Goal: Task Accomplishment & Management: Use online tool/utility

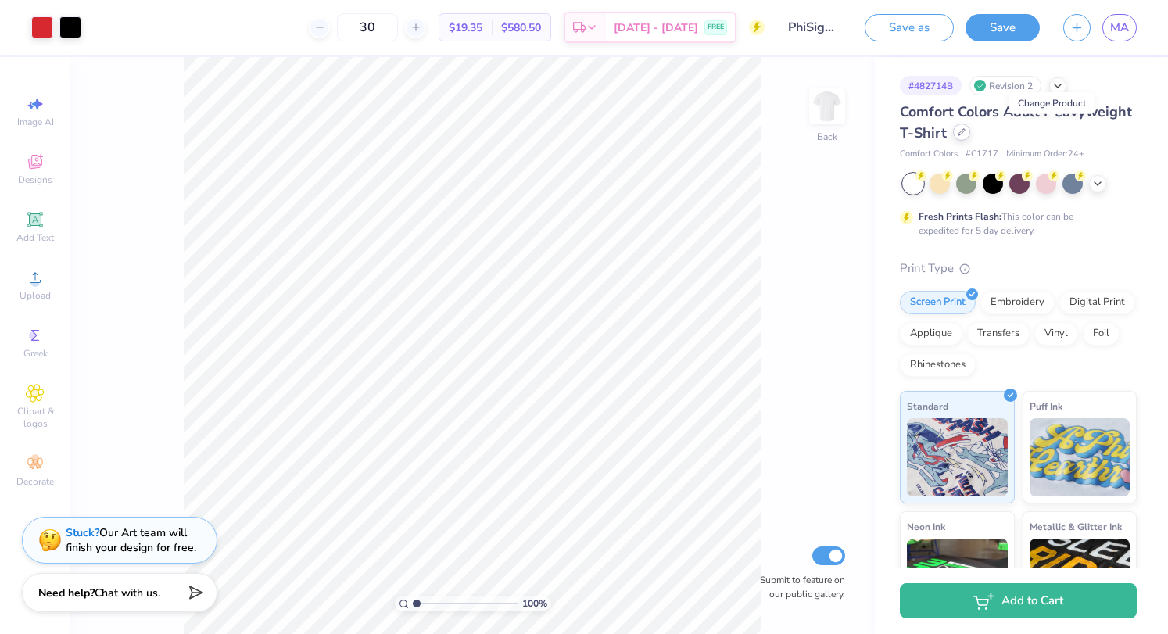
click at [971, 135] on div at bounding box center [961, 132] width 17 height 17
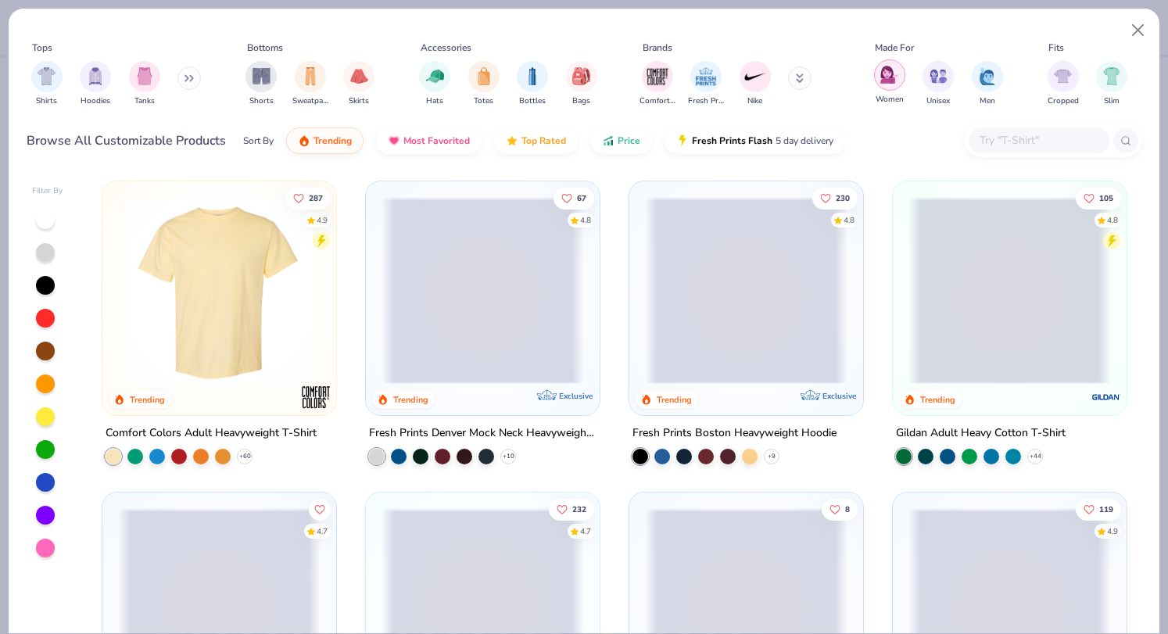
click at [884, 73] on img "filter for Women" at bounding box center [890, 75] width 18 height 18
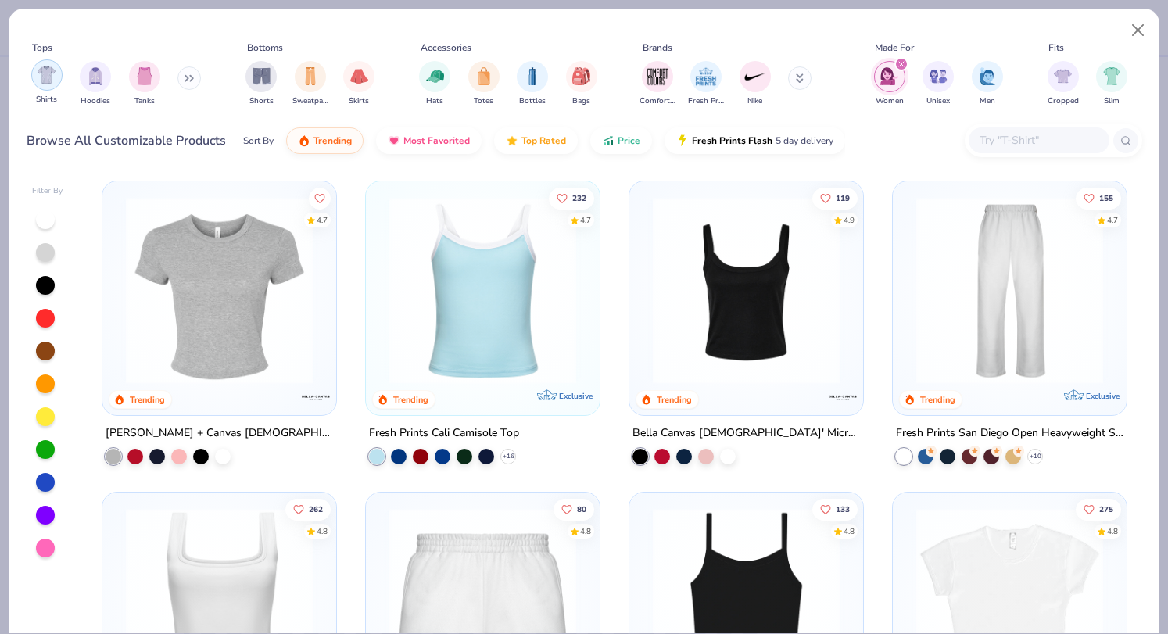
click at [45, 70] on img "filter for Shirts" at bounding box center [47, 75] width 18 height 18
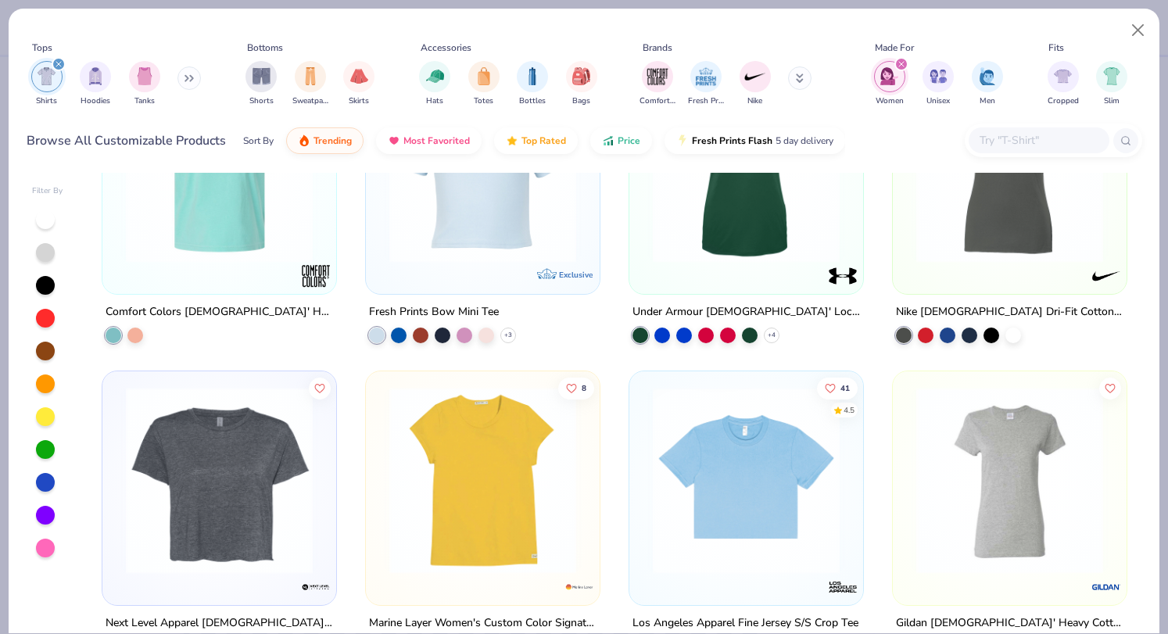
scroll to position [632, 0]
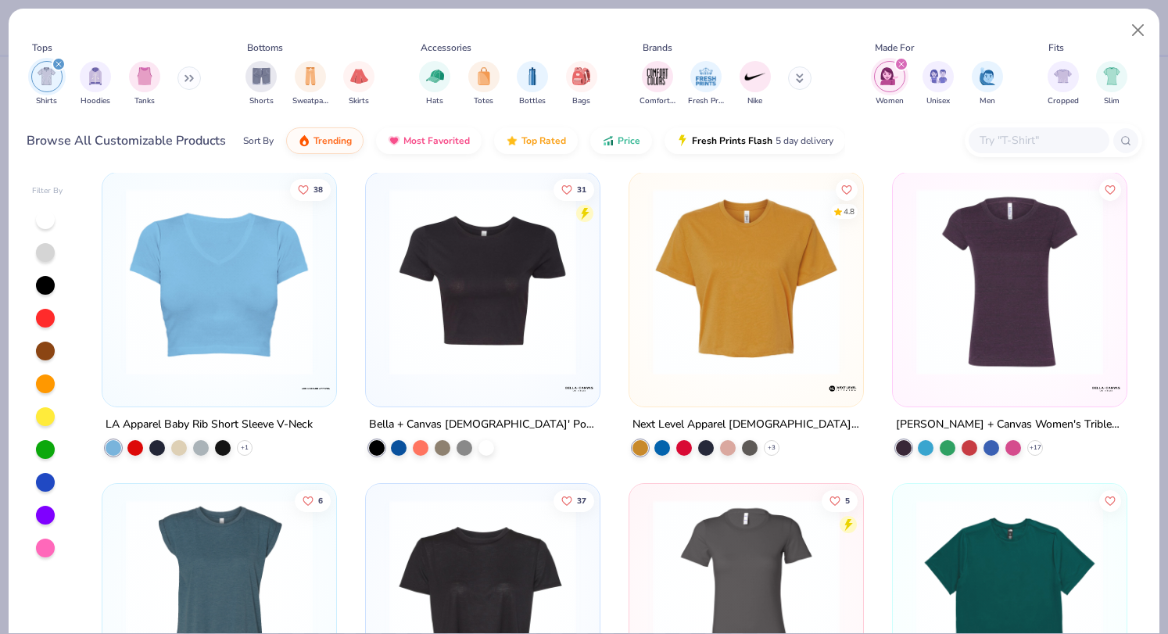
click at [999, 138] on input "text" at bounding box center [1038, 140] width 120 height 18
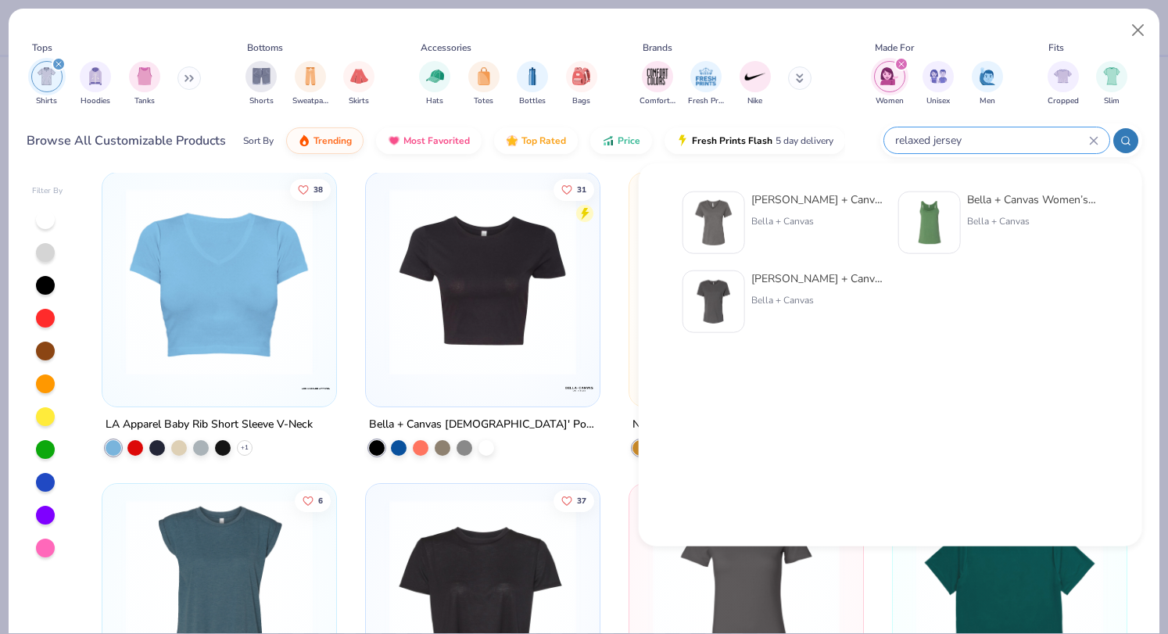
type input "relaxed jersey"
click at [721, 283] on img at bounding box center [714, 302] width 48 height 48
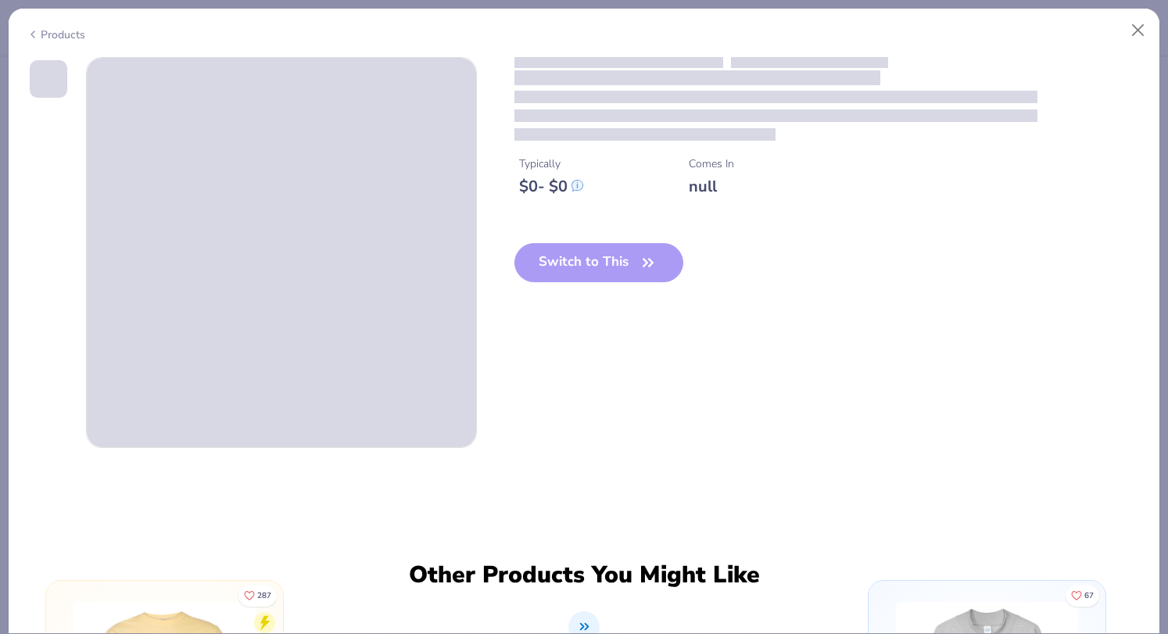
click at [570, 246] on div "Switch to This" at bounding box center [600, 275] width 170 height 64
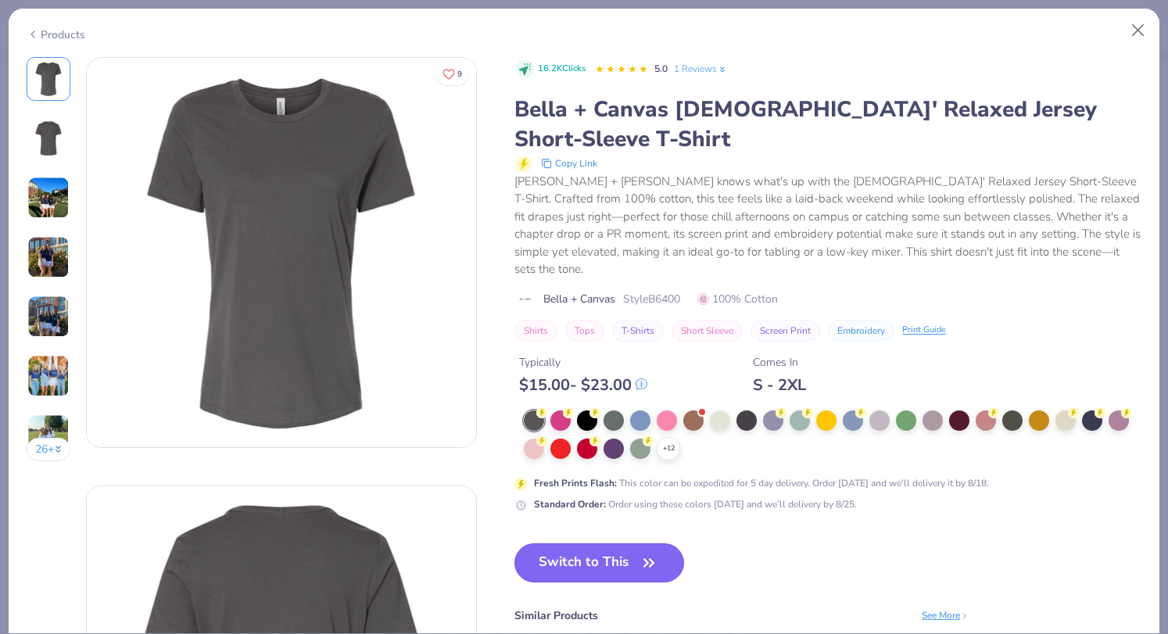
click at [580, 544] on button "Switch to This" at bounding box center [600, 563] width 170 height 39
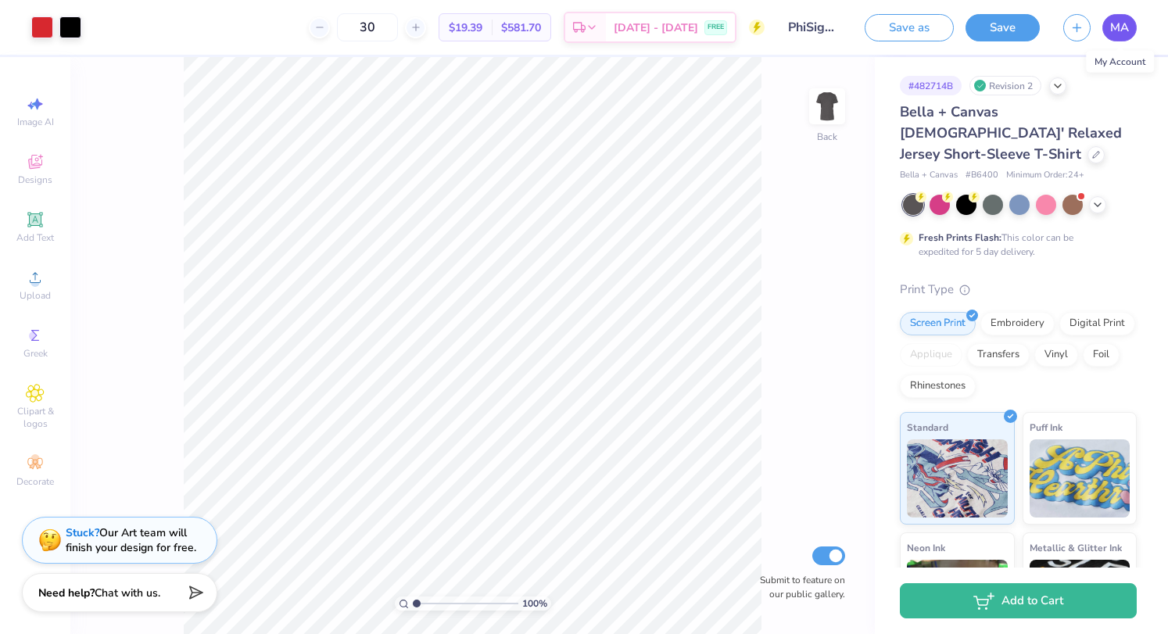
click at [1123, 21] on span "MA" at bounding box center [1120, 28] width 19 height 18
click at [42, 221] on icon at bounding box center [35, 219] width 19 height 19
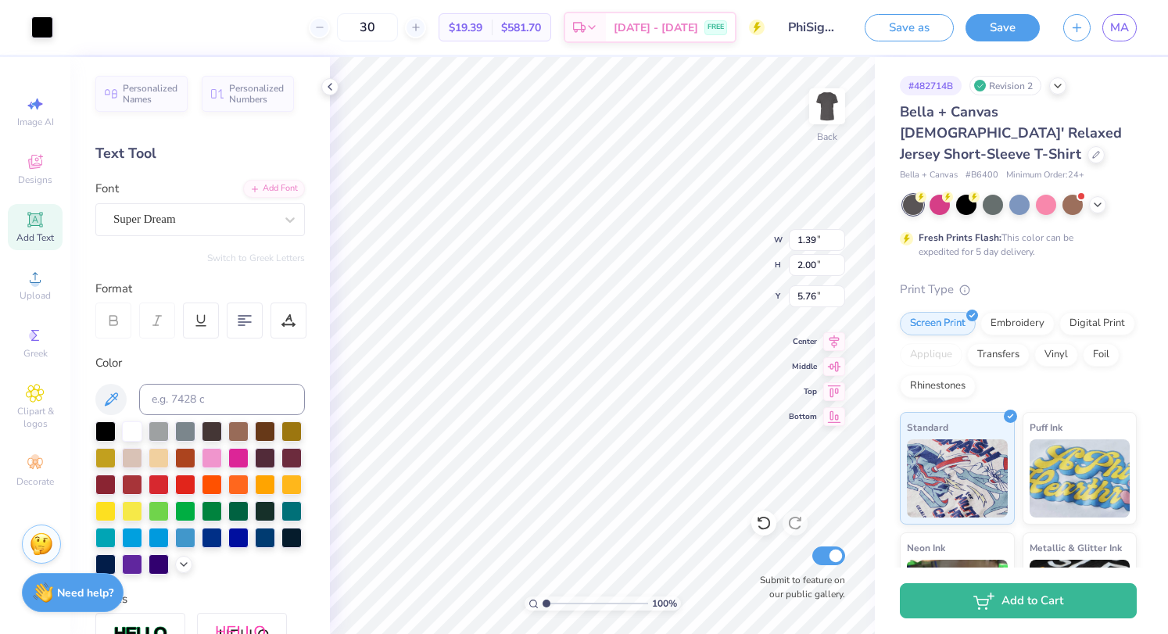
type input "1.39"
type input "2.00"
type input "5.76"
type input "1.36"
type input "2.03"
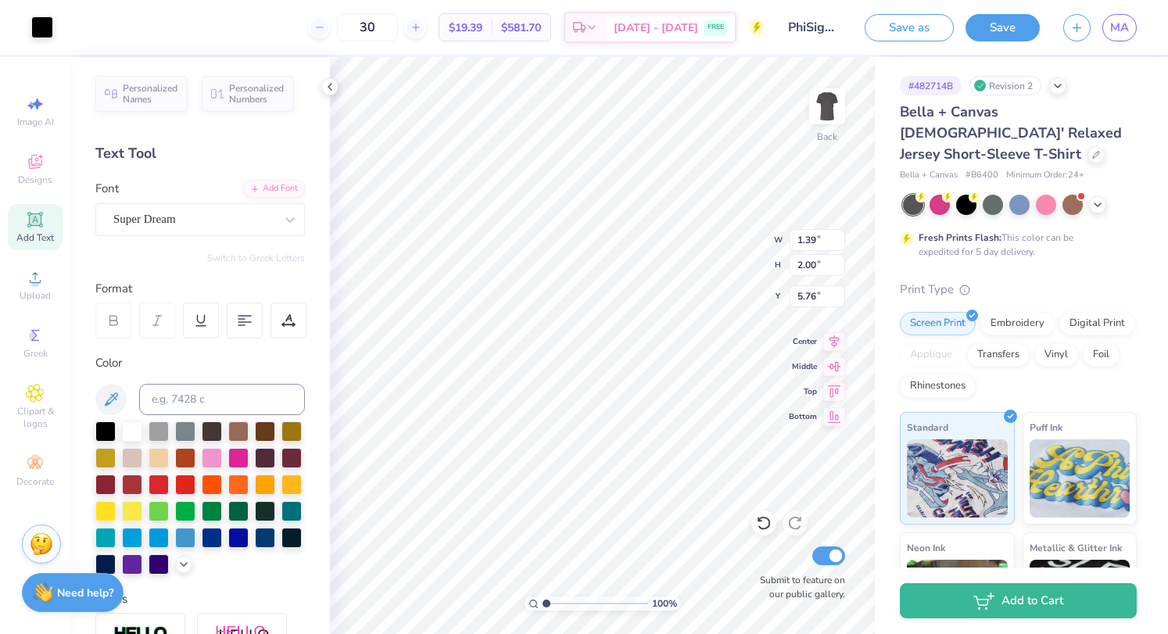
type input "5.77"
type input "1.53"
type input "2.12"
type input "5.73"
click at [45, 168] on div "Designs" at bounding box center [35, 169] width 55 height 46
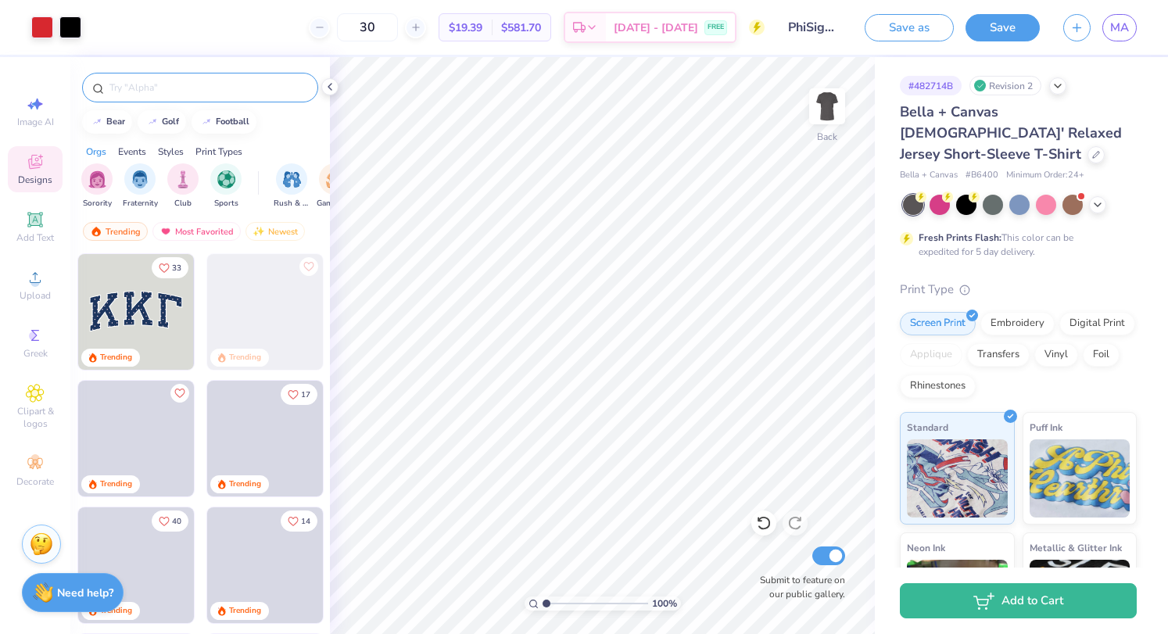
click at [190, 84] on input "text" at bounding box center [208, 88] width 200 height 16
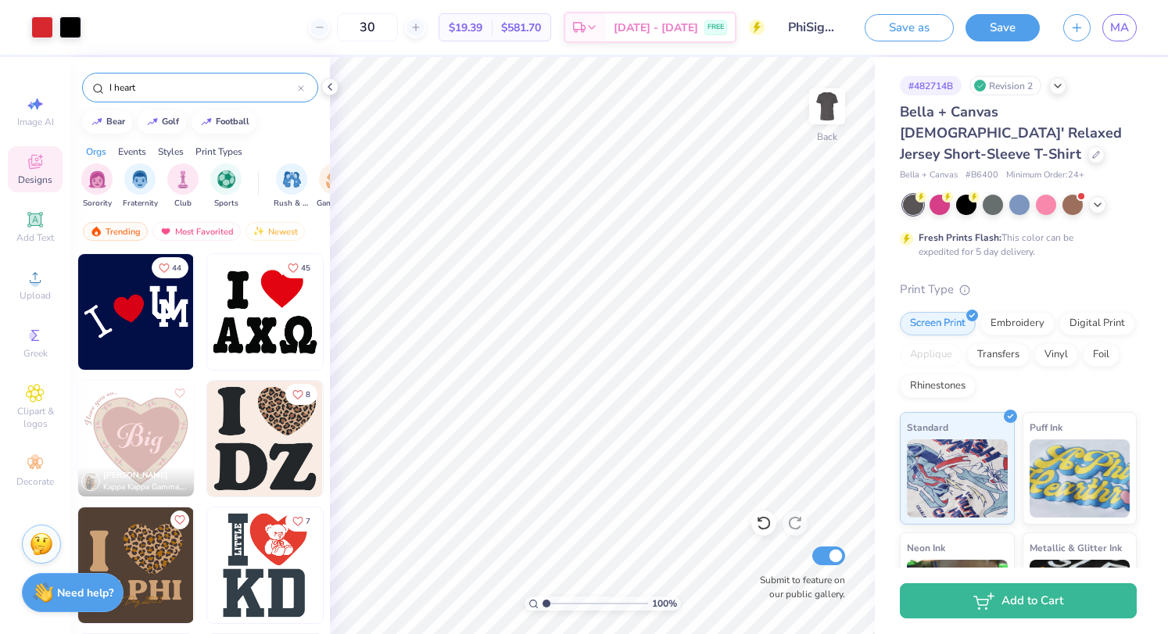
type input "I heart"
click at [257, 300] on img at bounding box center [265, 312] width 116 height 116
type input "3.24"
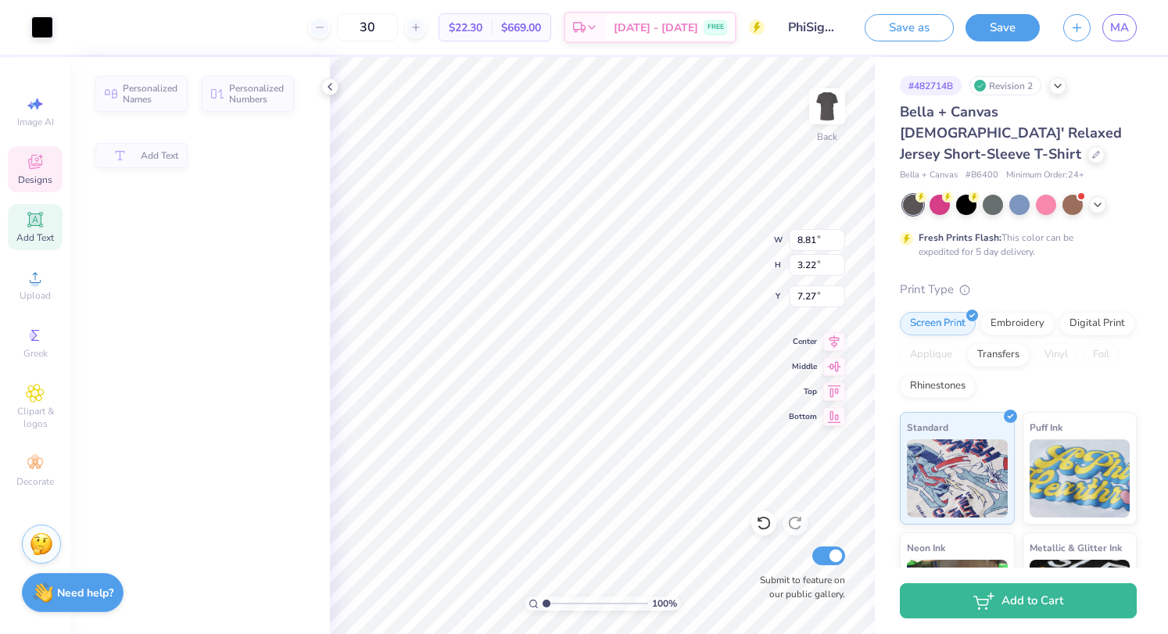
type input "3.22"
type input "7.27"
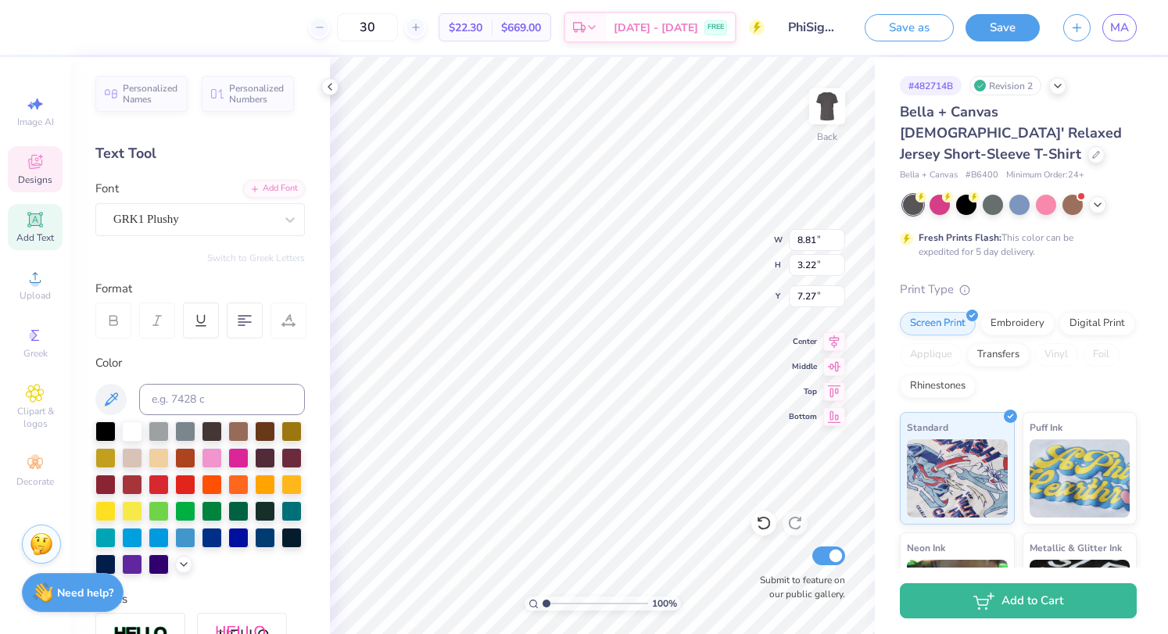
scroll to position [13, 2]
click at [251, 186] on div "Add Font" at bounding box center [274, 187] width 62 height 18
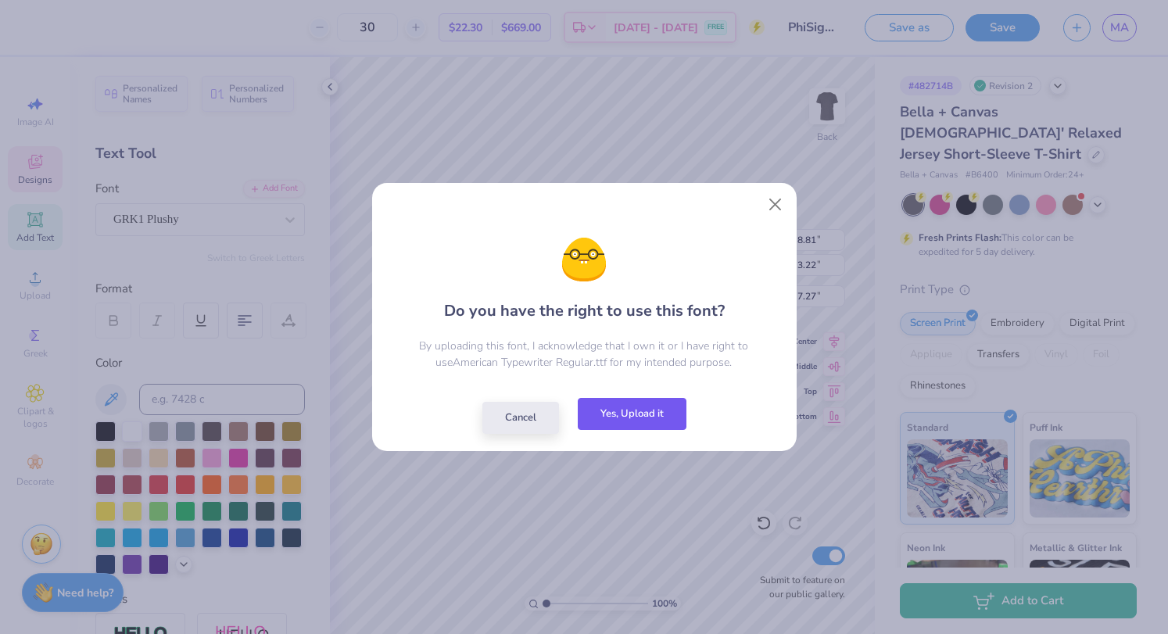
click at [633, 411] on button "Yes, Upload it" at bounding box center [632, 414] width 109 height 32
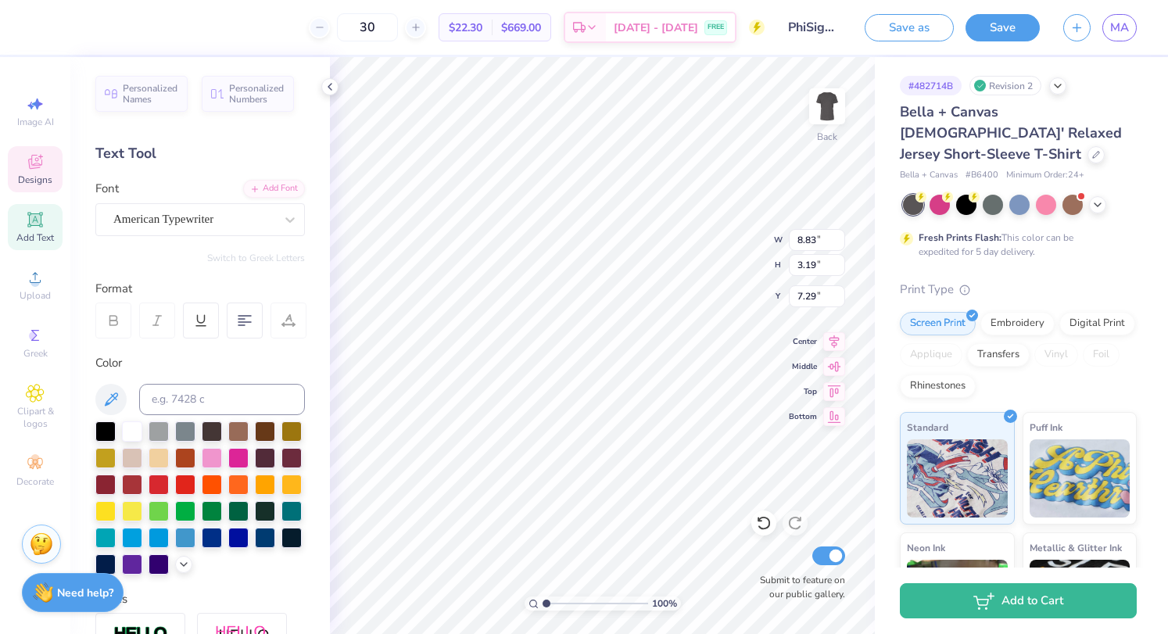
type textarea "PHI RHO"
type input "1.52"
type input "2.71"
type input "3.62"
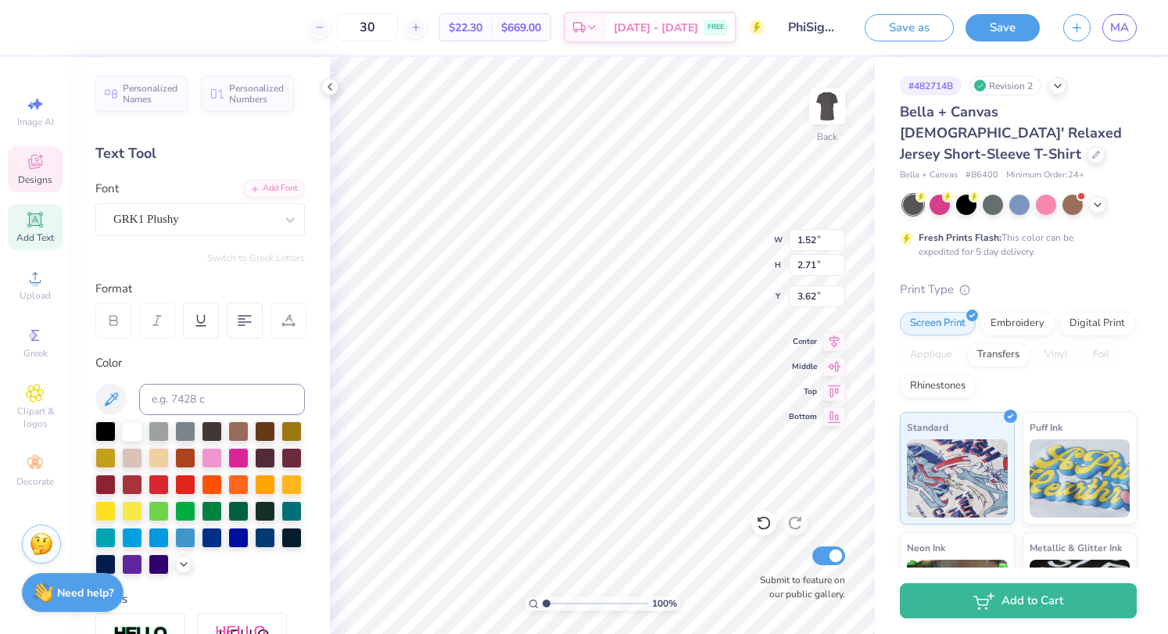
scroll to position [13, 2]
click at [282, 218] on icon at bounding box center [290, 220] width 16 height 16
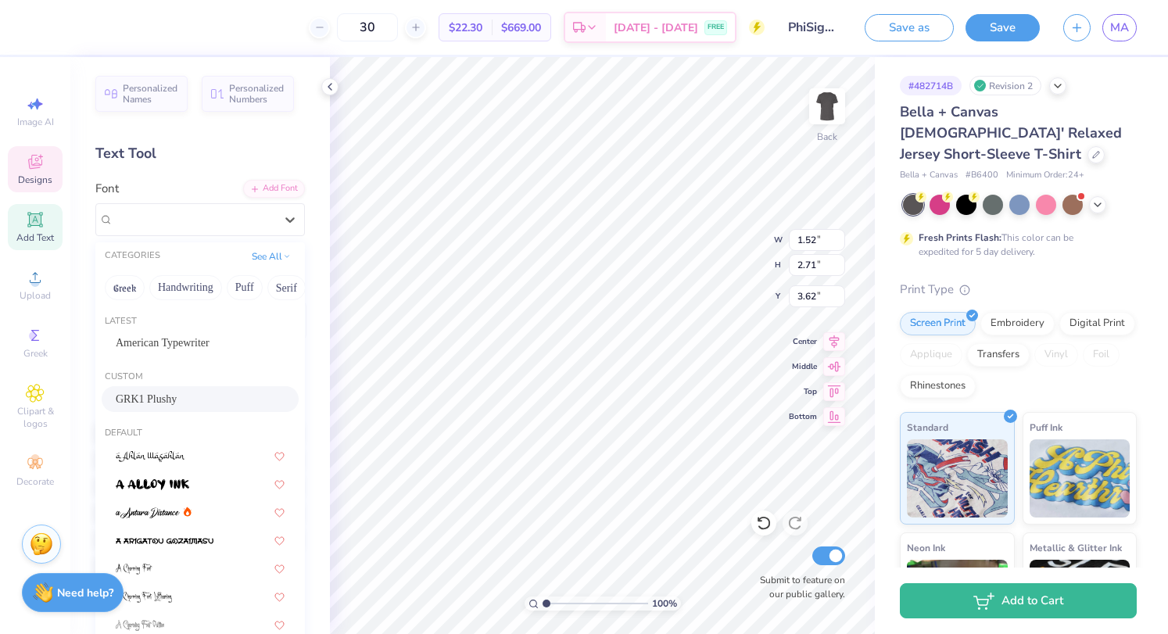
click at [191, 356] on div "Latest American Typewriter" at bounding box center [200, 337] width 210 height 56
click at [185, 335] on span "American Typewriter" at bounding box center [163, 343] width 94 height 16
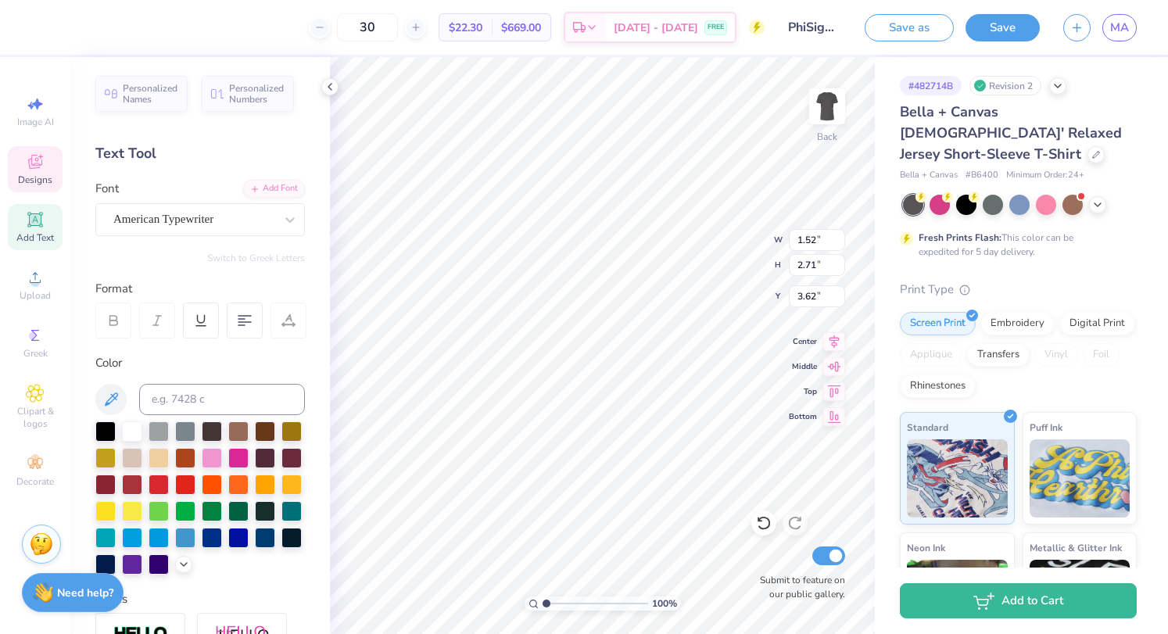
type textarea "i"
type textarea "I"
type input "3.53"
click at [1112, 195] on div at bounding box center [1020, 205] width 234 height 20
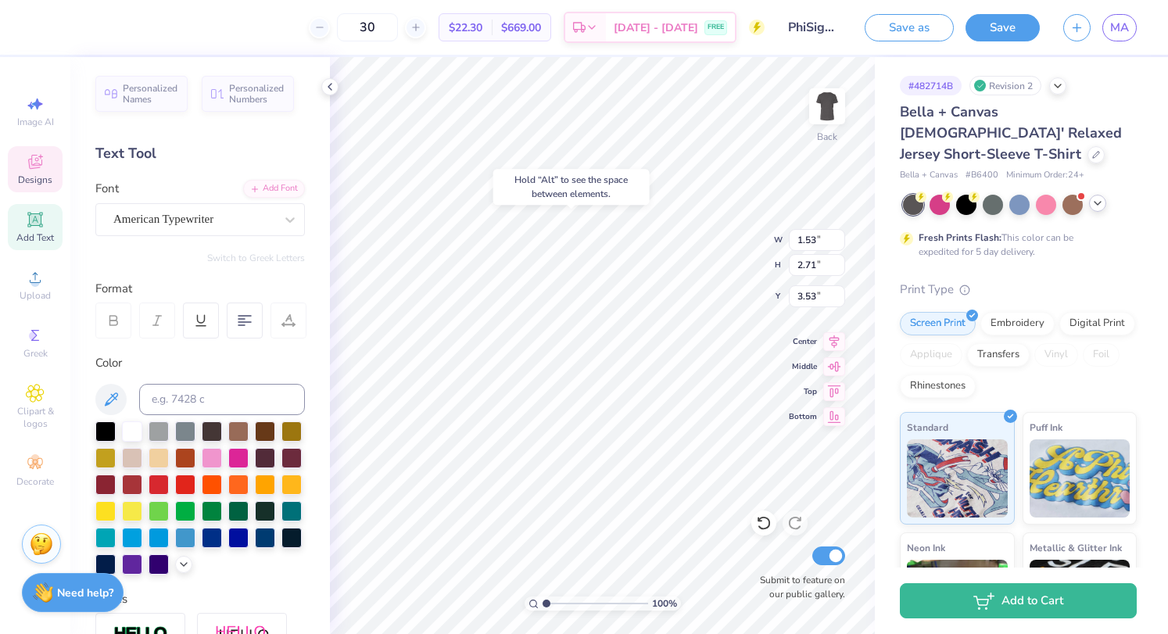
click at [1100, 197] on icon at bounding box center [1098, 203] width 13 height 13
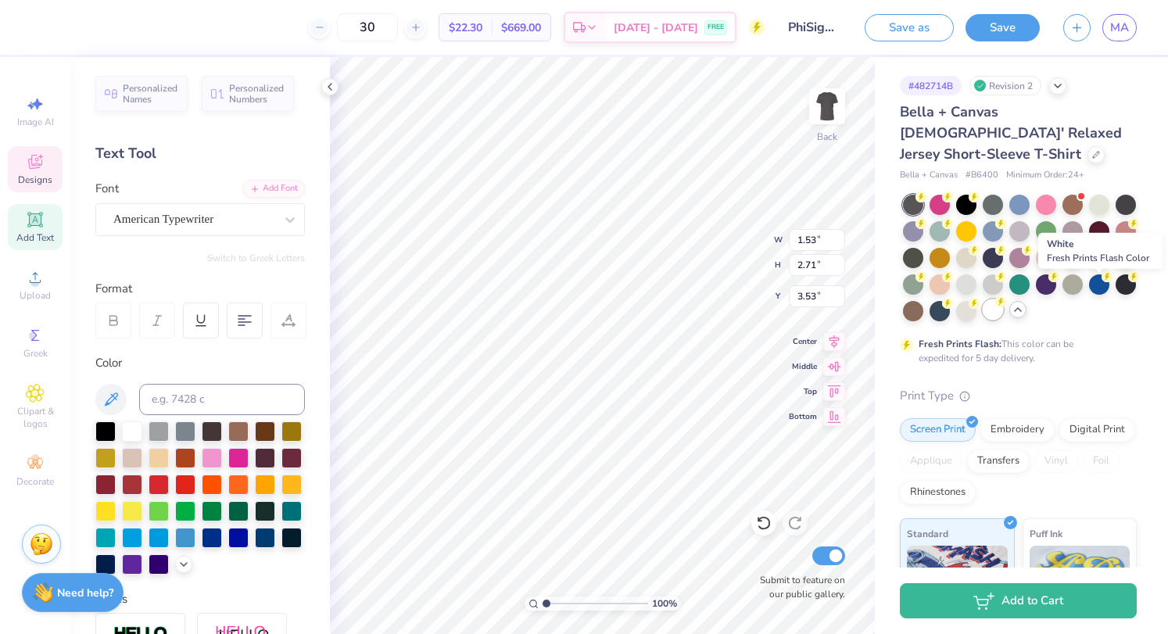
click at [1003, 300] on div at bounding box center [993, 310] width 20 height 20
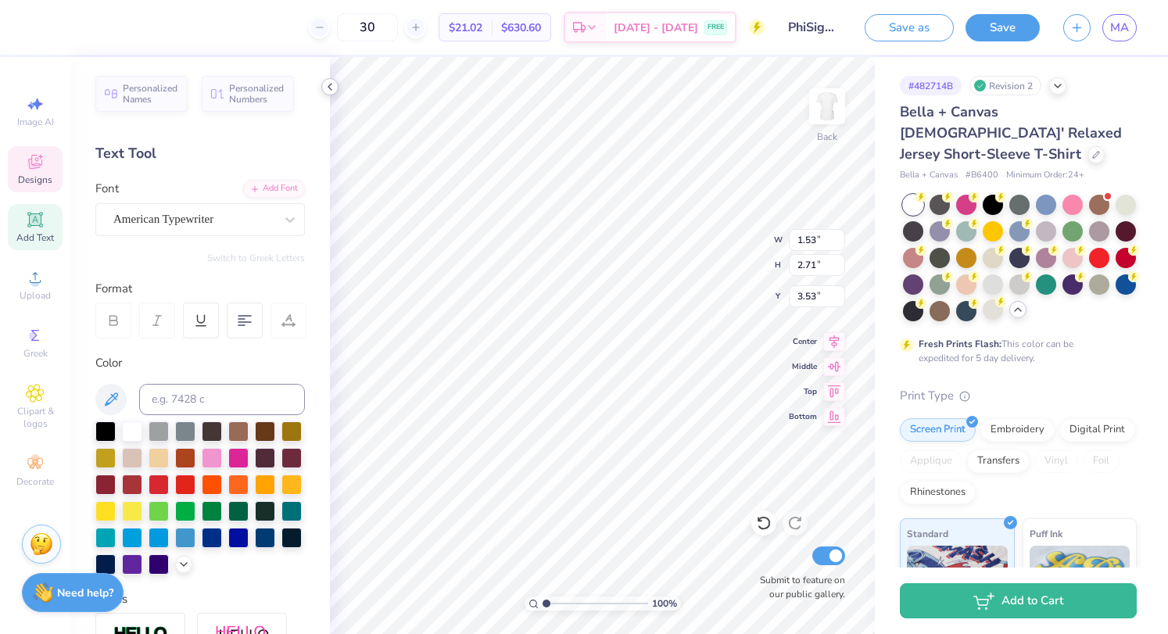
click at [328, 79] on div at bounding box center [329, 86] width 17 height 17
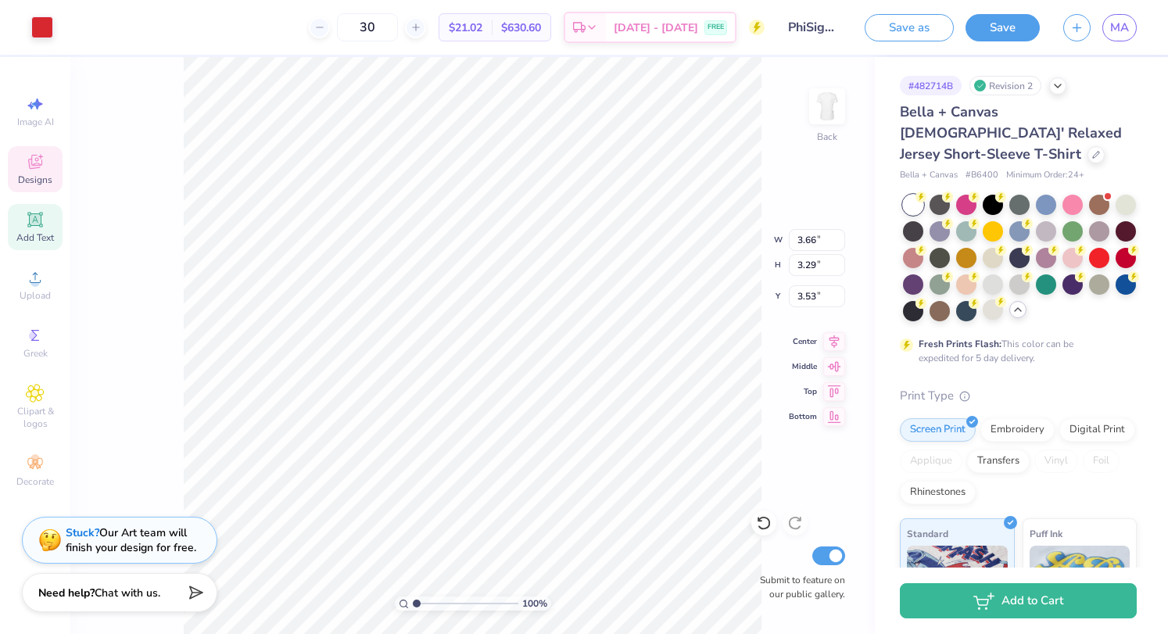
type input "3.66"
type input "3.29"
type input "3.24"
type input "8.79"
type input "2.24"
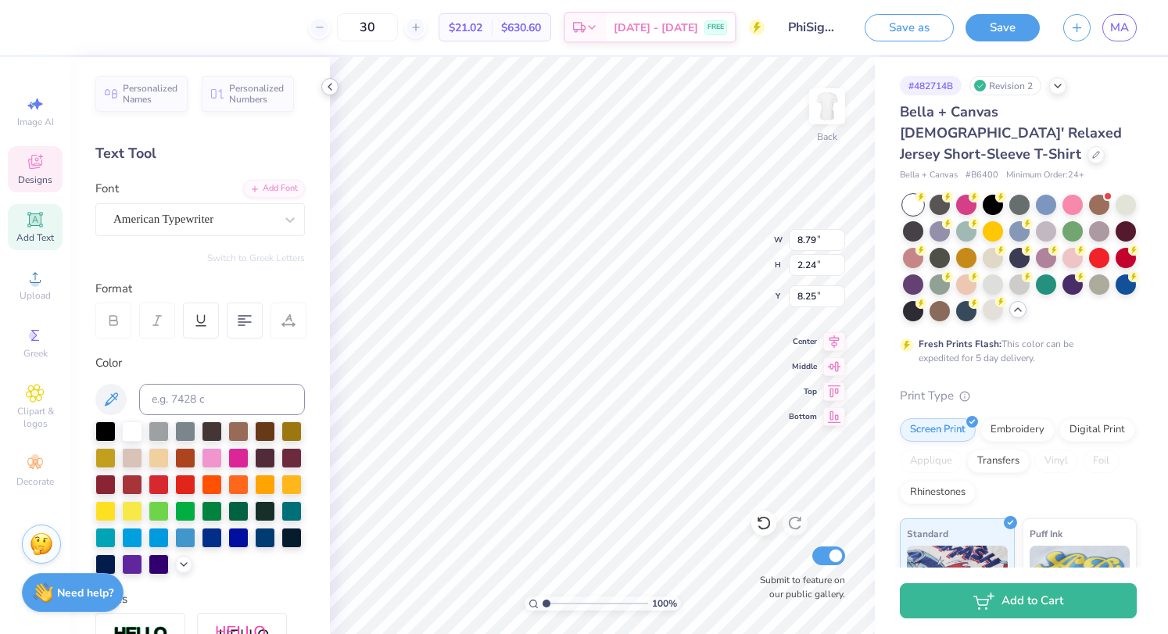
type input "7.62"
click at [328, 88] on polyline at bounding box center [329, 87] width 3 height 6
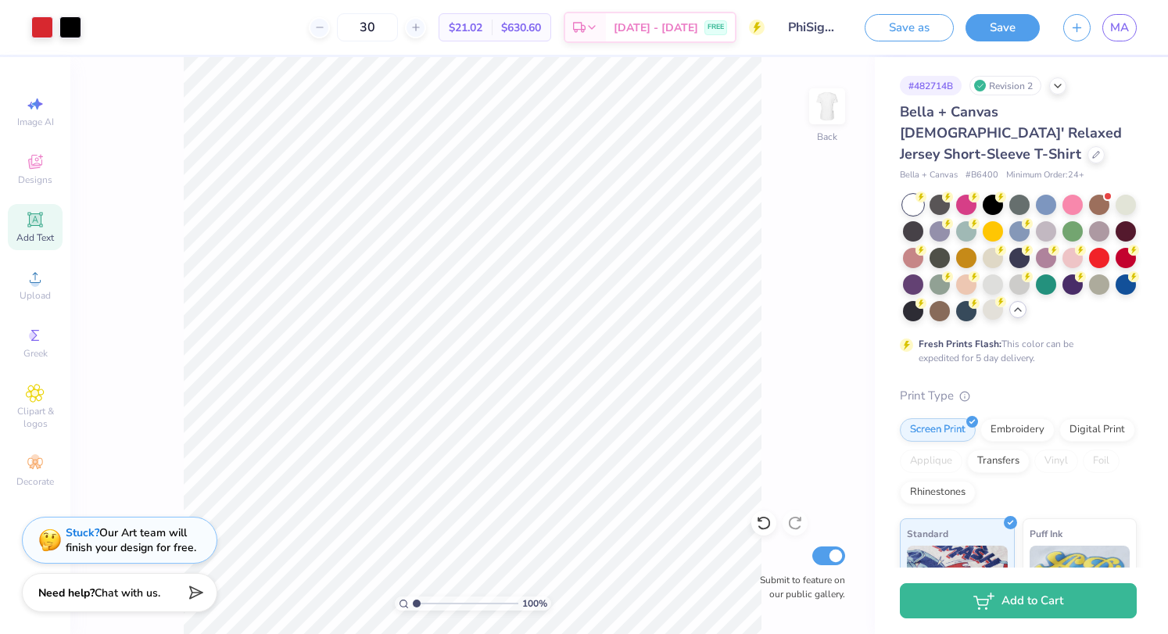
click at [39, 239] on span "Add Text" at bounding box center [35, 237] width 38 height 13
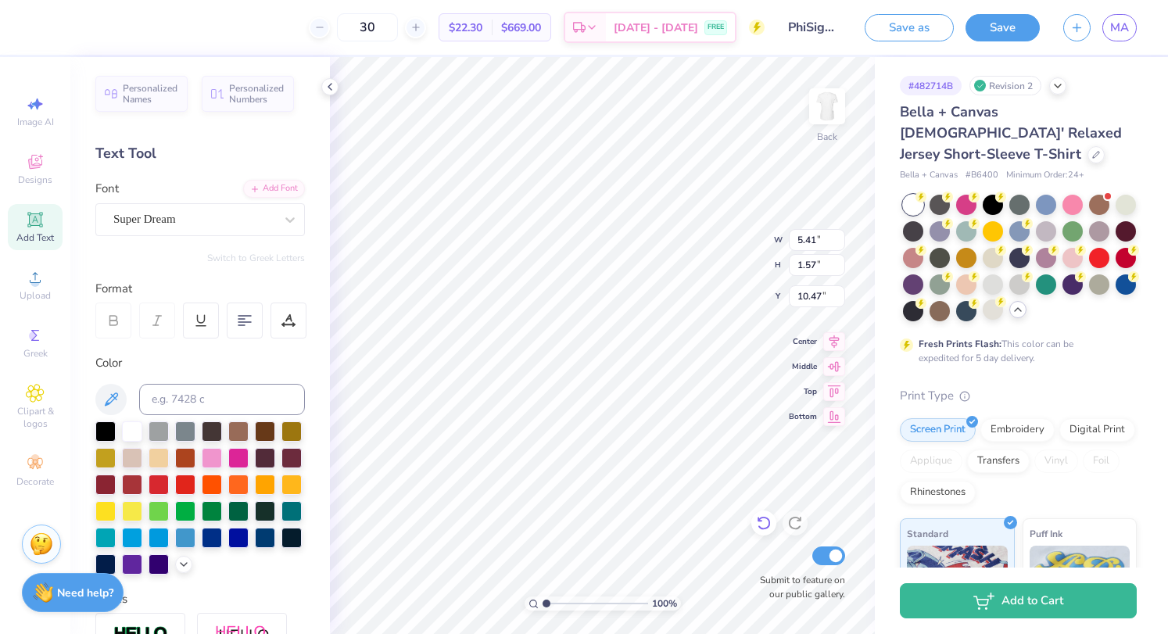
click at [768, 525] on icon at bounding box center [764, 523] width 16 height 16
click at [265, 182] on div "Add Font" at bounding box center [274, 187] width 62 height 18
click at [246, 174] on div "Personalized Names Personalized Numbers Text Tool Add Font Font Super Dream Swi…" at bounding box center [200, 345] width 260 height 577
click at [258, 189] on div "Add Font" at bounding box center [274, 187] width 62 height 18
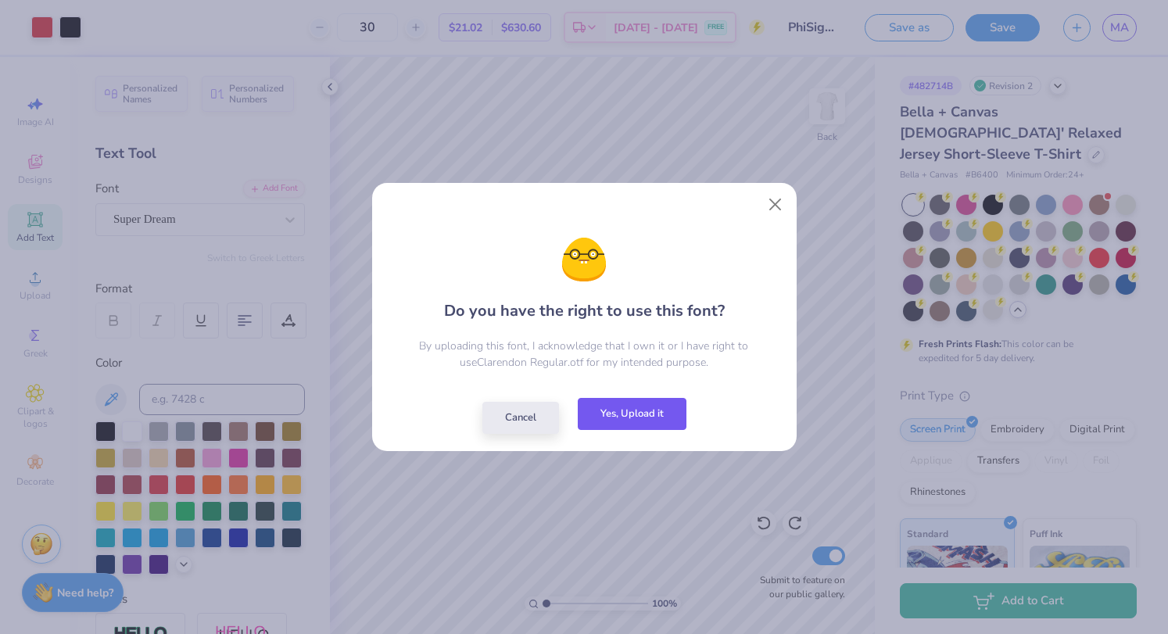
click at [619, 416] on button "Yes, Upload it" at bounding box center [632, 414] width 109 height 32
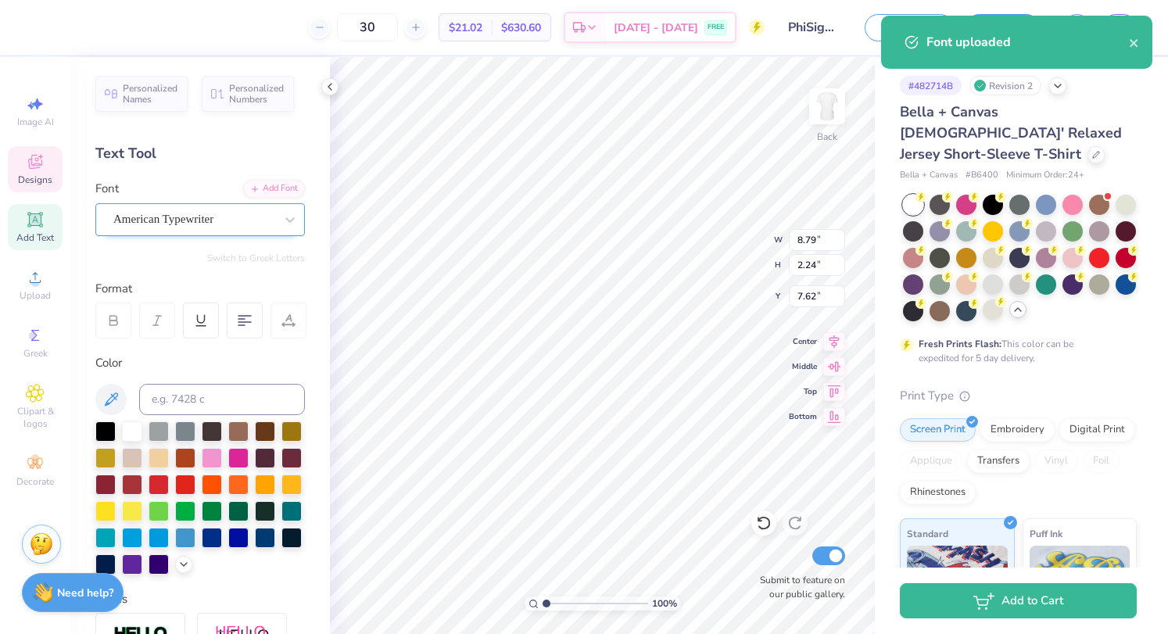
click at [249, 214] on div "American Typewriter" at bounding box center [194, 219] width 164 height 24
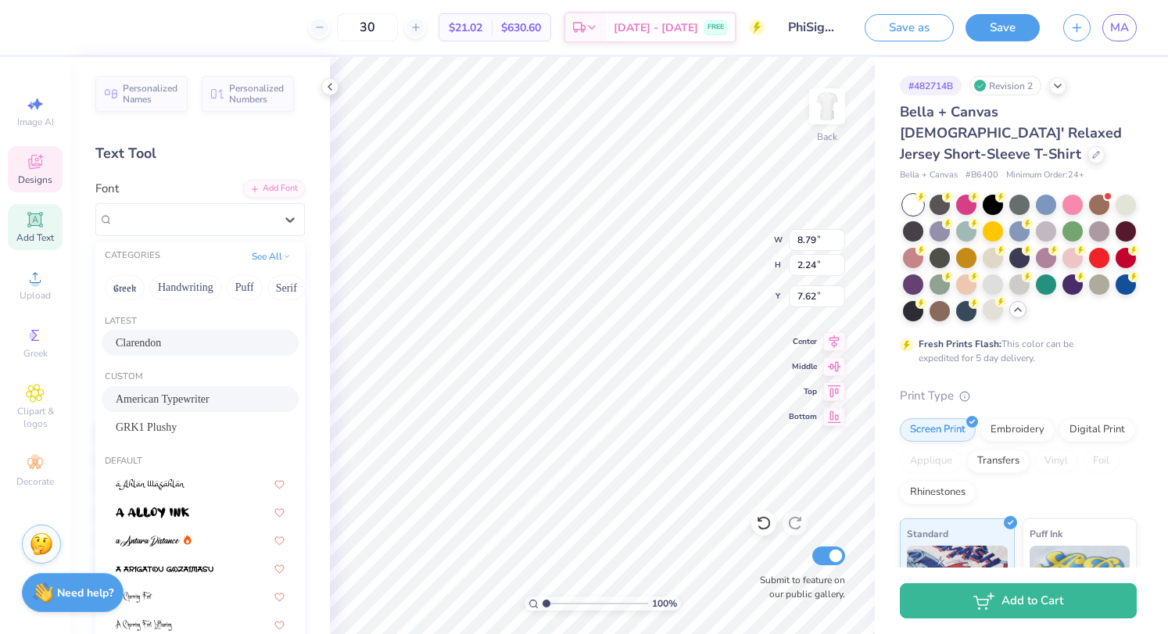
click at [198, 345] on div "Clarendon" at bounding box center [200, 343] width 169 height 16
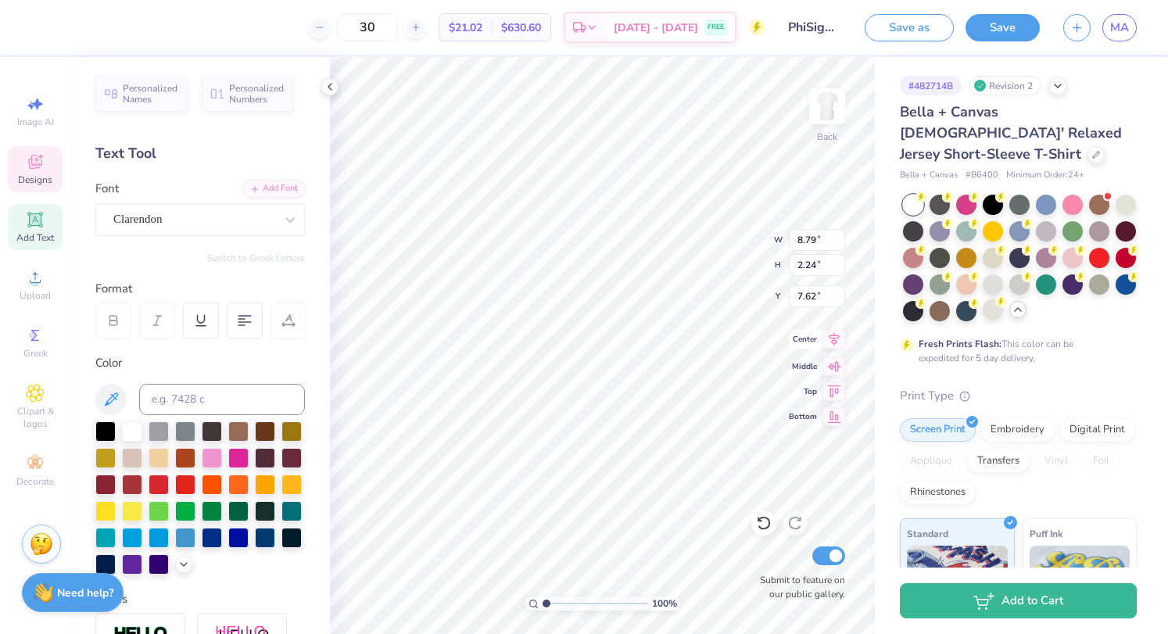
click at [834, 342] on icon at bounding box center [835, 338] width 10 height 13
type input "8.82"
type input "2.39"
type input "7.46"
type input "1.53"
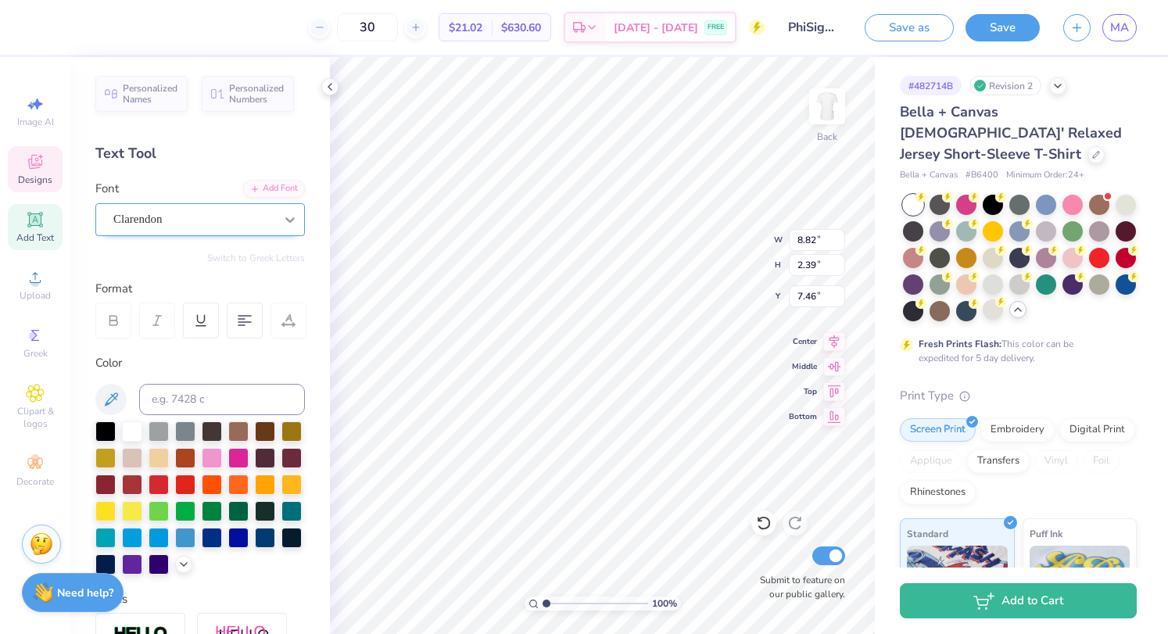
type input "2.71"
type input "3.24"
click at [226, 213] on div "American Typewriter" at bounding box center [194, 219] width 164 height 24
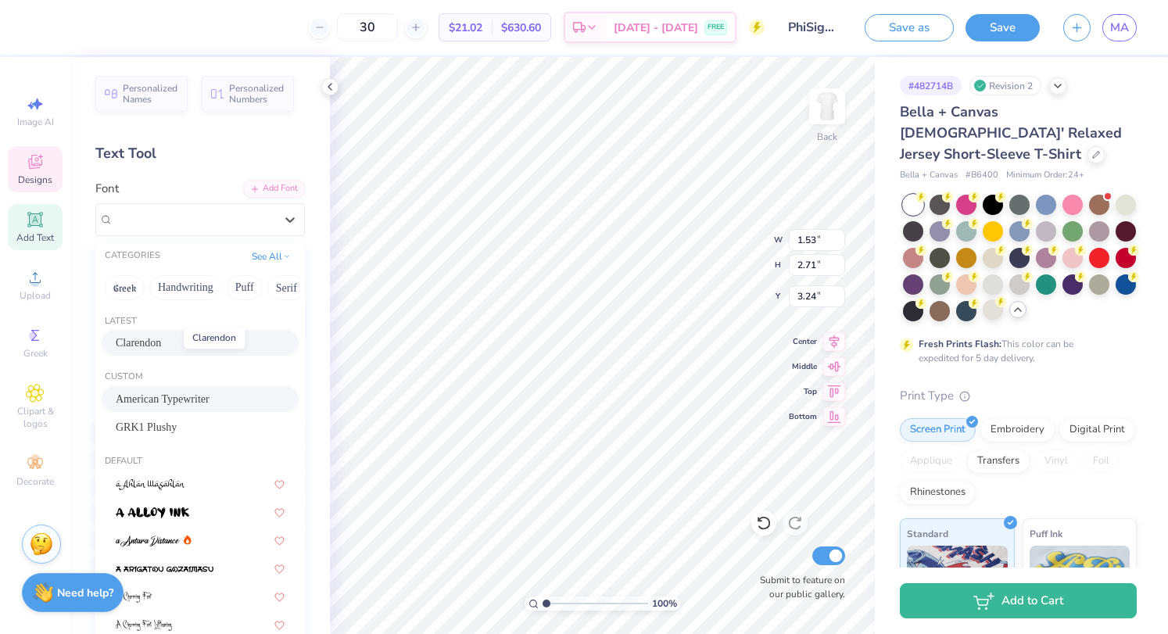
click at [145, 345] on span "Clarendon" at bounding box center [138, 343] width 45 height 16
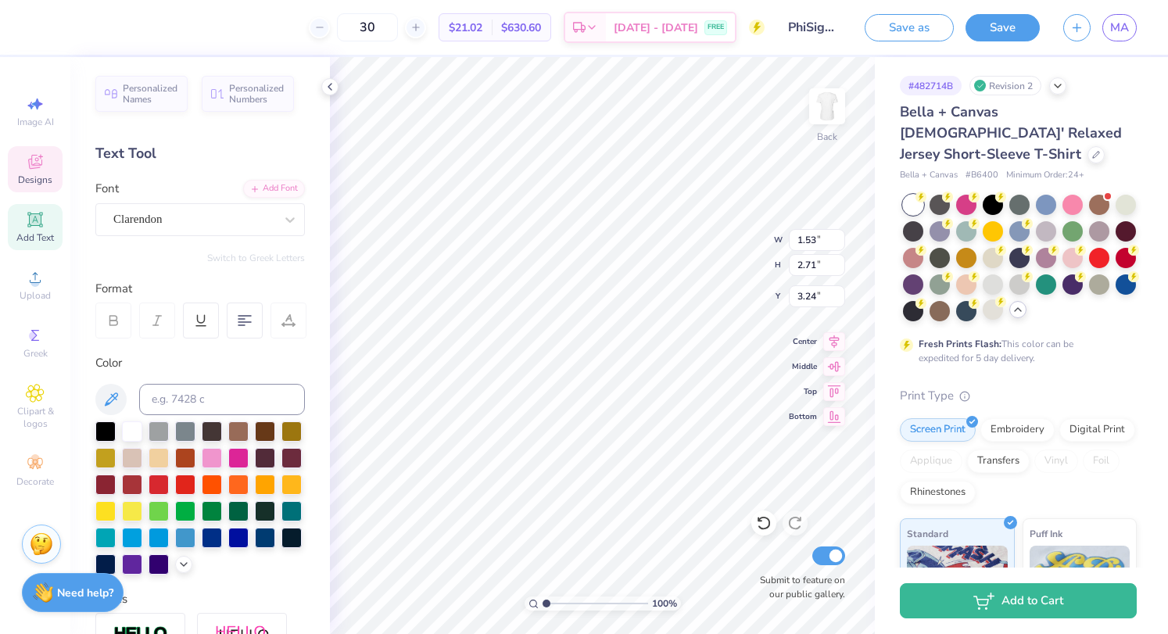
type input "8.82"
type input "2.39"
type input "7.46"
click at [328, 84] on icon at bounding box center [330, 87] width 13 height 13
